Goal: Transaction & Acquisition: Purchase product/service

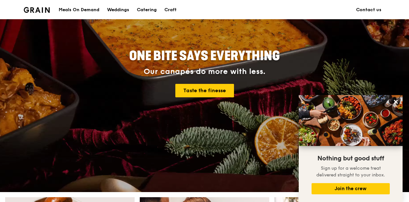
scroll to position [32, 0]
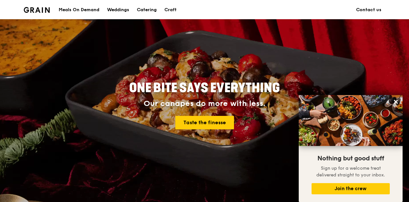
click at [92, 9] on div "Meals On Demand" at bounding box center [79, 9] width 41 height 19
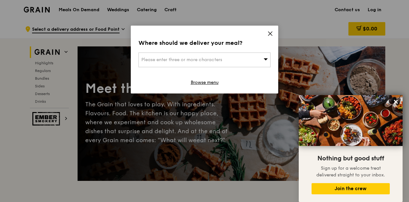
click at [271, 34] on icon at bounding box center [270, 34] width 4 height 4
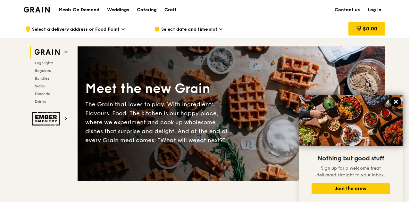
click at [394, 102] on icon at bounding box center [396, 102] width 6 height 6
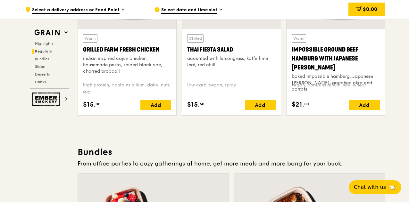
scroll to position [577, 0]
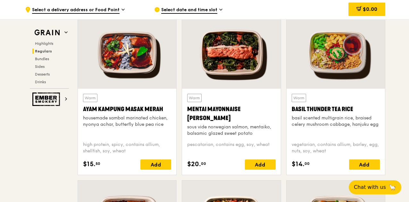
click at [216, 8] on span "Select date and time slot" at bounding box center [189, 10] width 56 height 7
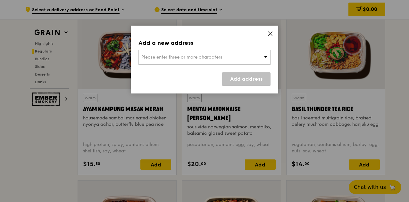
click at [213, 52] on div "Please enter three or more characters" at bounding box center [204, 57] width 132 height 15
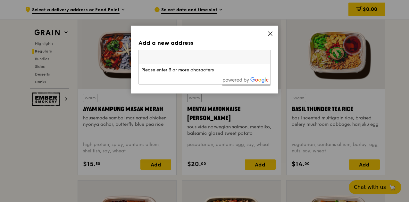
click at [199, 56] on input "search" at bounding box center [204, 57] width 131 height 14
paste input "828616"
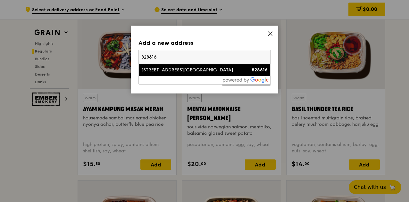
type input "828616"
click at [157, 67] on div "[STREET_ADDRESS][GEOGRAPHIC_DATA]" at bounding box center [188, 70] width 95 height 6
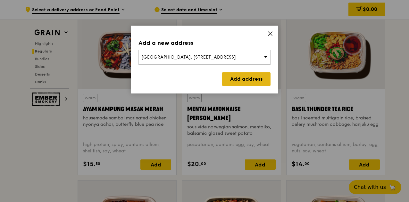
click at [242, 81] on link "Add address" at bounding box center [246, 78] width 48 height 13
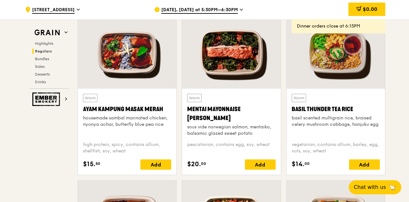
scroll to position [737, 0]
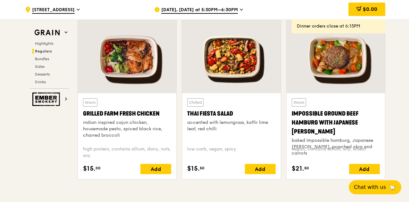
click at [229, 11] on span "[DATE], [DATE] at 5:30PM–6:30PM" at bounding box center [199, 10] width 77 height 7
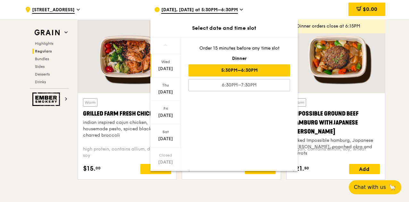
scroll to position [62, 0]
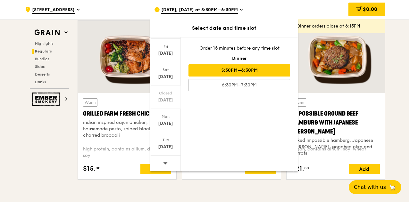
click at [166, 158] on span at bounding box center [165, 163] width 4 height 15
click at [171, 120] on div "[DATE]" at bounding box center [165, 123] width 29 height 6
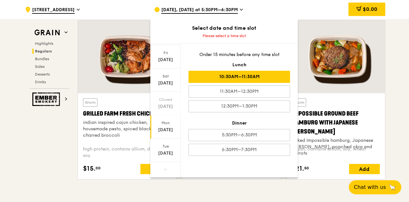
click at [267, 78] on div "10:30AM–11:30AM" at bounding box center [239, 77] width 102 height 12
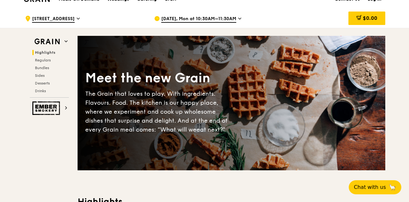
scroll to position [0, 0]
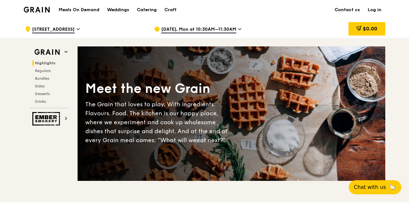
click at [40, 11] on img at bounding box center [37, 10] width 26 height 6
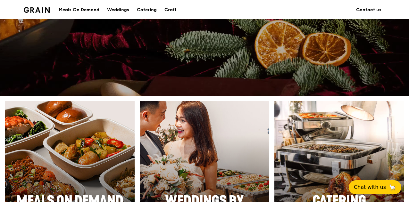
scroll to position [224, 0]
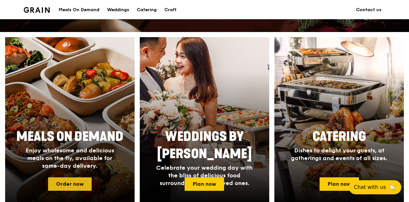
click at [62, 182] on link "Order now" at bounding box center [70, 183] width 44 height 13
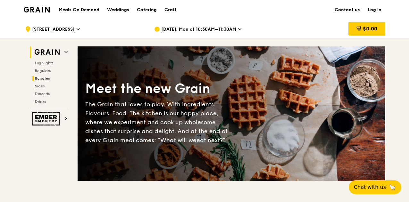
click at [45, 78] on span "Bundles" at bounding box center [42, 78] width 15 height 4
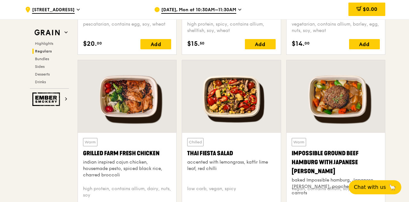
scroll to position [736, 0]
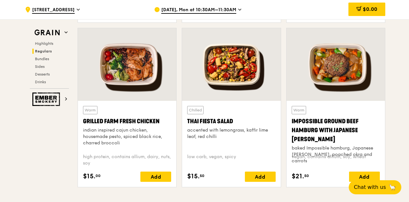
click at [135, 129] on div "indian inspired cajun chicken, housemade pesto, spiced black rice, charred broc…" at bounding box center [127, 136] width 88 height 19
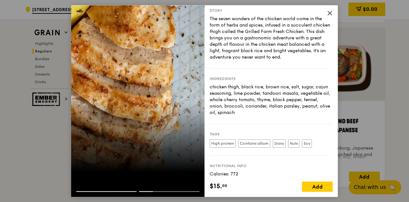
scroll to position [0, 0]
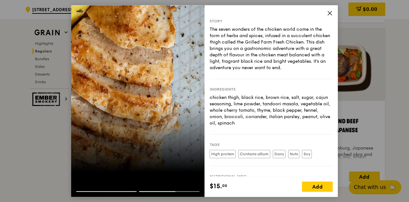
click at [330, 12] on icon at bounding box center [330, 13] width 6 height 6
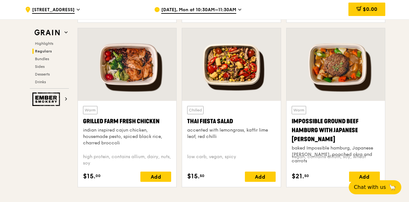
click at [119, 122] on div "Grilled Farm Fresh Chicken" at bounding box center [127, 121] width 88 height 9
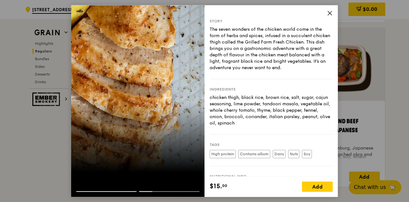
scroll to position [639, 0]
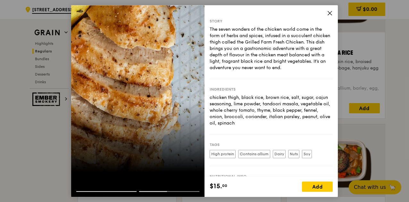
click at [329, 12] on icon at bounding box center [330, 13] width 6 height 6
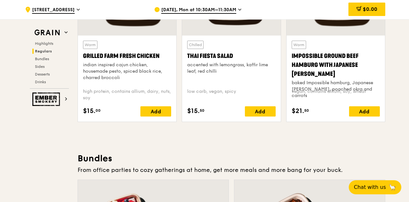
scroll to position [673, 0]
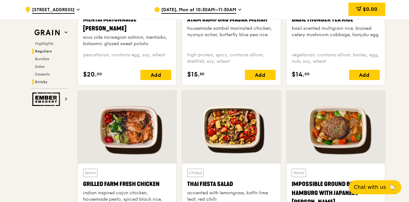
click at [44, 80] on span "Drinks" at bounding box center [41, 82] width 12 height 4
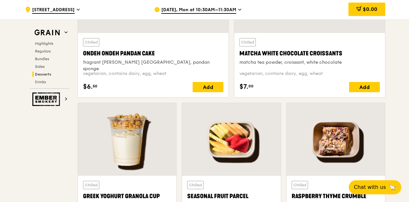
scroll to position [2058, 0]
